Goal: Information Seeking & Learning: Find specific page/section

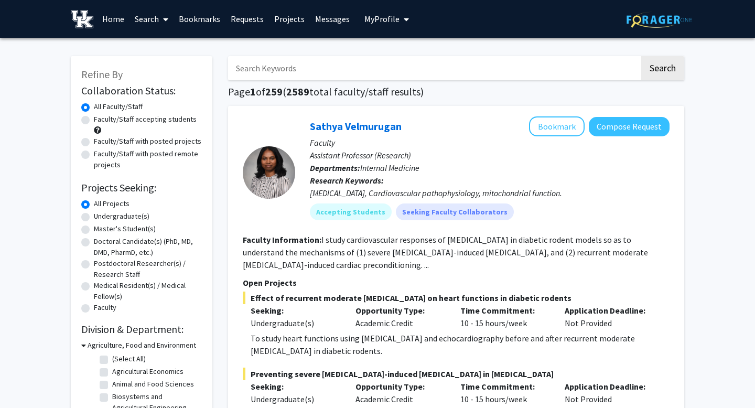
click at [284, 65] on input "Search Keywords" at bounding box center [434, 68] width 412 height 24
click at [641, 56] on button "Search" at bounding box center [662, 68] width 43 height 24
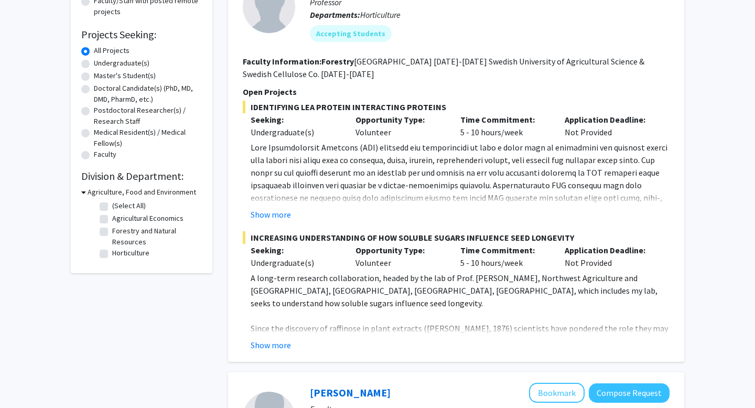
scroll to position [150, 0]
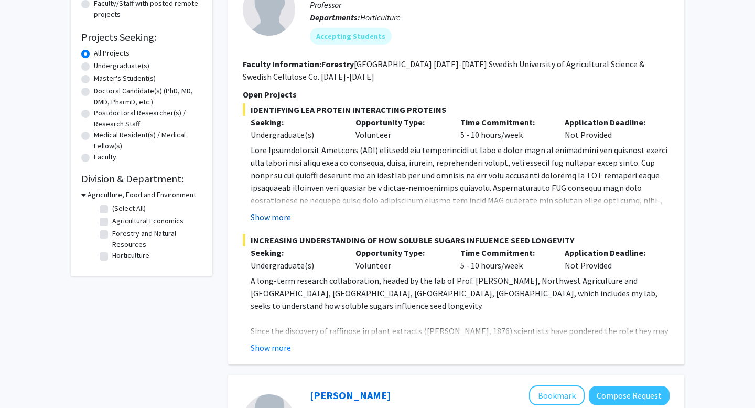
click at [263, 217] on button "Show more" at bounding box center [271, 217] width 40 height 13
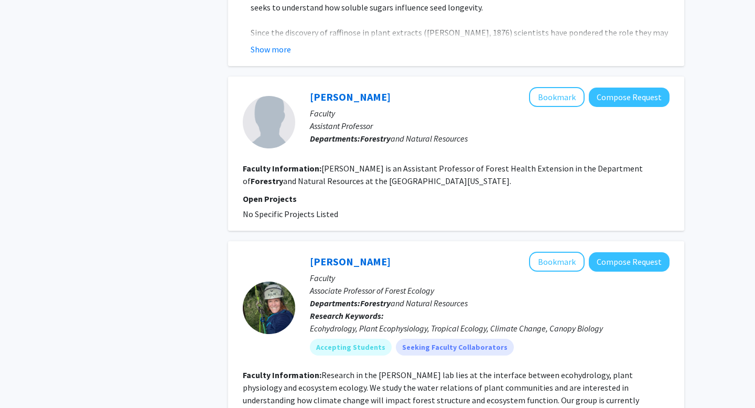
scroll to position [671, 0]
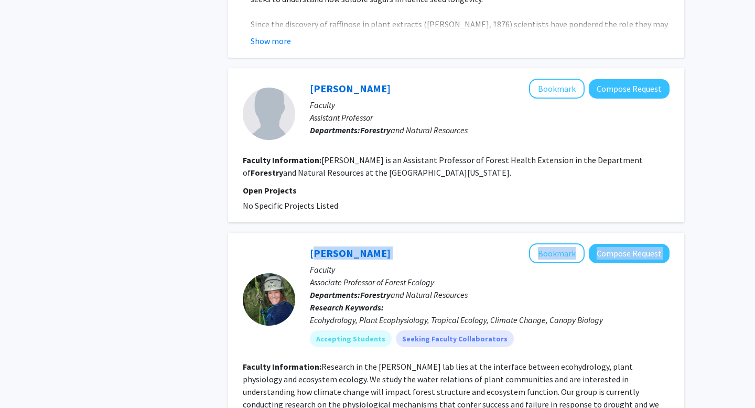
drag, startPoint x: 307, startPoint y: 234, endPoint x: 412, endPoint y: 235, distance: 104.9
click at [412, 243] on div "[PERSON_NAME] Bookmark Compose Request Faculty Associate Professor of Forest Ec…" at bounding box center [482, 299] width 374 height 112
click at [407, 243] on div "[PERSON_NAME] Bookmark Compose Request" at bounding box center [490, 253] width 360 height 20
drag, startPoint x: 407, startPoint y: 238, endPoint x: 332, endPoint y: 238, distance: 74.5
click at [332, 243] on div "[PERSON_NAME] Bookmark Compose Request" at bounding box center [490, 253] width 360 height 20
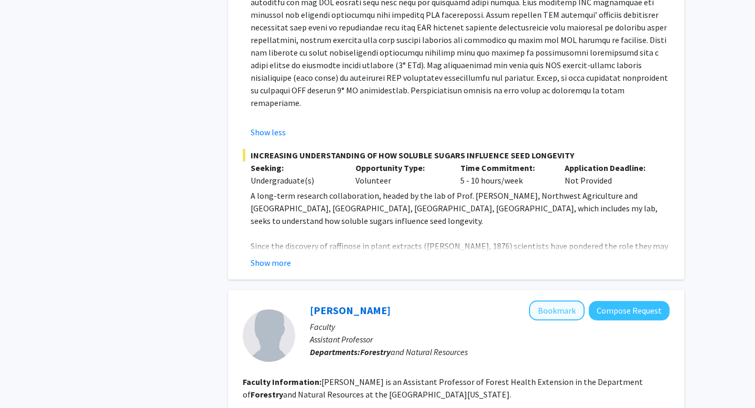
scroll to position [0, 0]
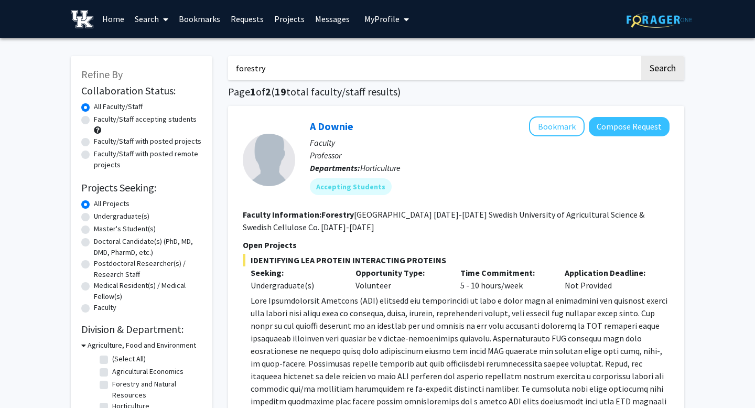
click at [438, 64] on input "forestry" at bounding box center [434, 68] width 412 height 24
type input "f"
type input "corporate finance"
click at [641, 56] on button "Search" at bounding box center [662, 68] width 43 height 24
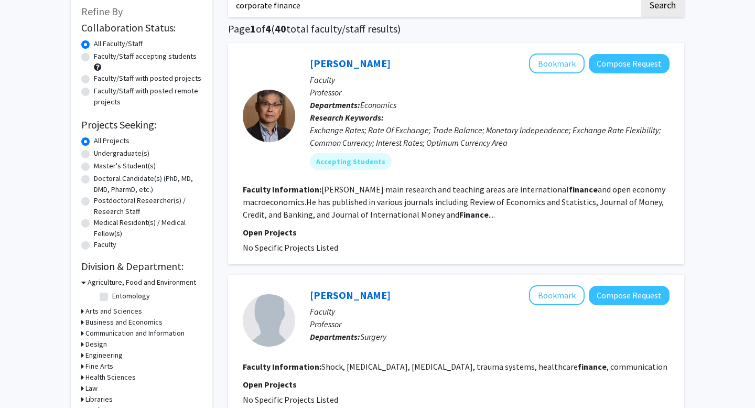
scroll to position [60, 0]
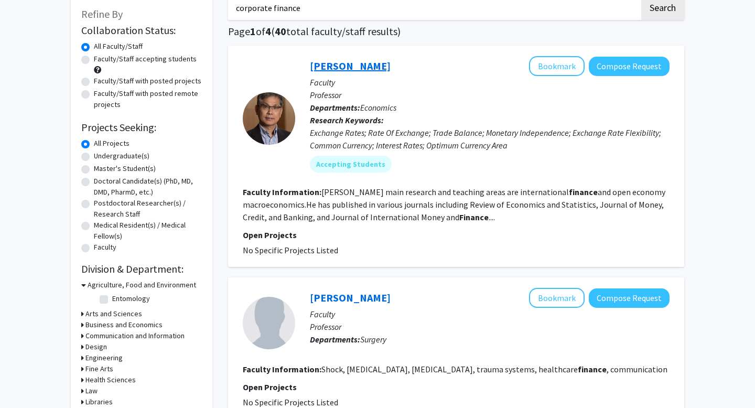
click at [352, 64] on link "[PERSON_NAME]" at bounding box center [350, 65] width 81 height 13
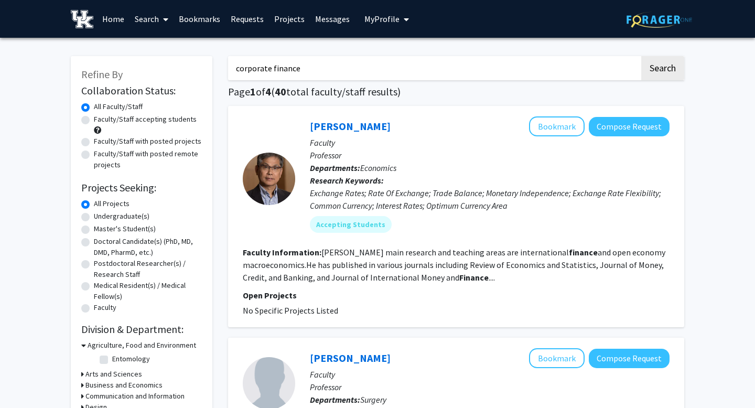
drag, startPoint x: 270, startPoint y: 73, endPoint x: 231, endPoint y: 75, distance: 38.9
click at [231, 75] on input "corporate finance" at bounding box center [434, 68] width 412 height 24
click at [272, 67] on input "corporate finance" at bounding box center [434, 68] width 412 height 24
click at [272, 68] on input "corporate finance" at bounding box center [434, 68] width 412 height 24
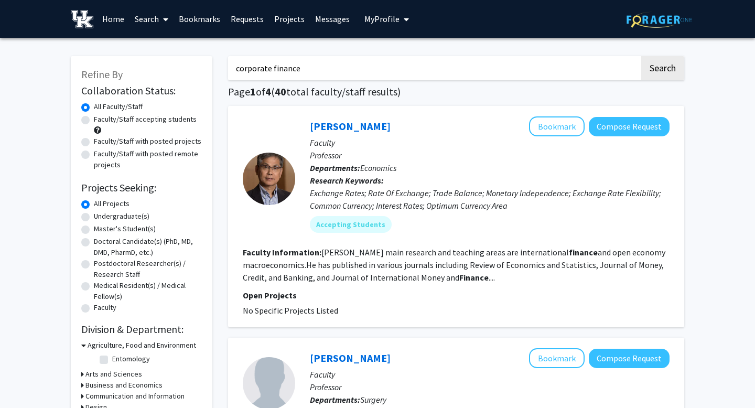
drag, startPoint x: 272, startPoint y: 68, endPoint x: 211, endPoint y: 73, distance: 61.6
type input "c"
type input "finance"
click at [641, 56] on button "Search" at bounding box center [662, 68] width 43 height 24
